Goal: Find specific page/section: Find specific page/section

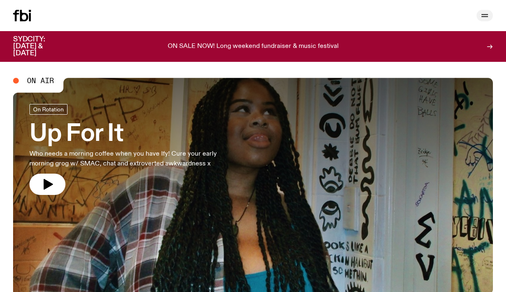
click at [485, 18] on icon "button" at bounding box center [485, 16] width 10 height 10
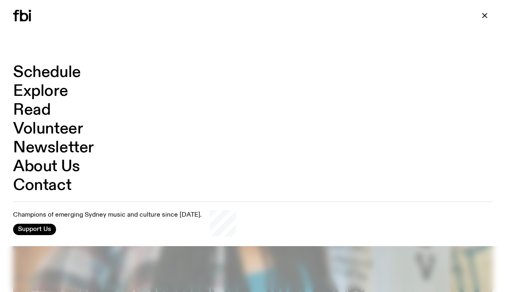
click at [41, 74] on link "Schedule" at bounding box center [47, 73] width 68 height 16
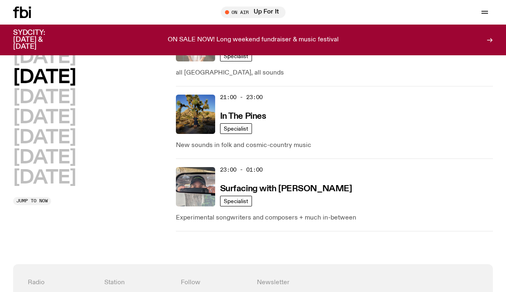
scroll to position [568, 0]
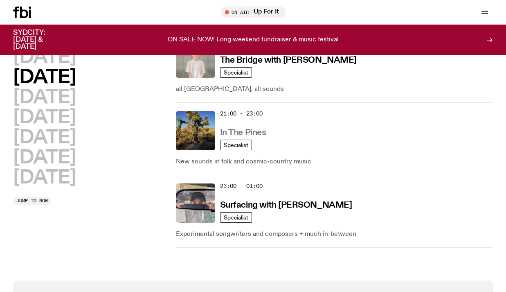
click at [233, 129] on h3 "In The Pines" at bounding box center [243, 133] width 46 height 9
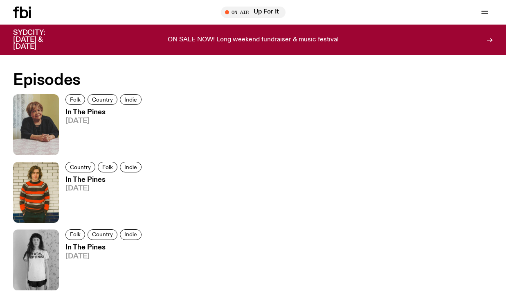
scroll to position [424, 0]
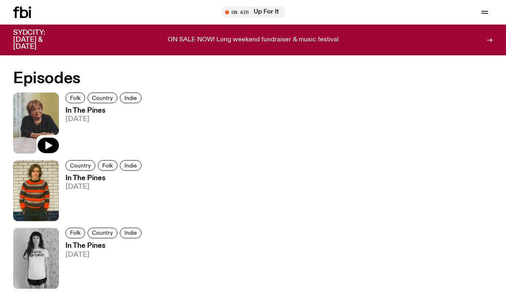
click at [40, 127] on img at bounding box center [36, 123] width 46 height 61
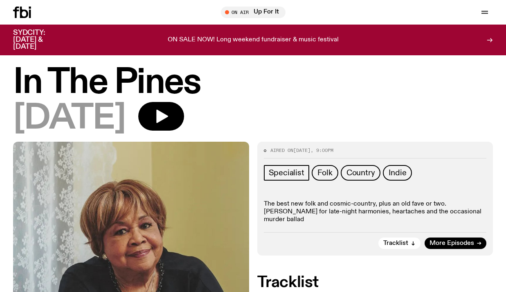
scroll to position [3, 0]
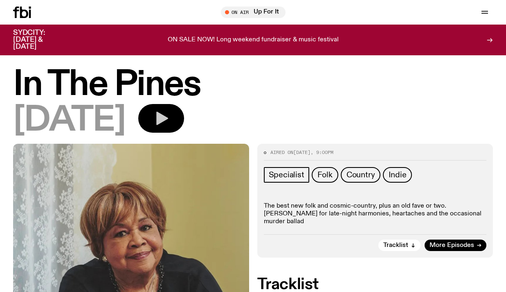
click at [168, 120] on icon "button" at bounding box center [162, 119] width 12 height 14
